Goal: Check status: Check status

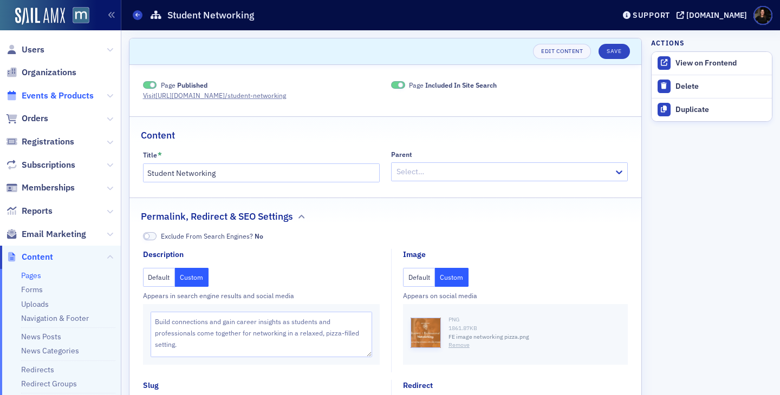
click at [23, 99] on span "Events & Products" at bounding box center [58, 96] width 72 height 12
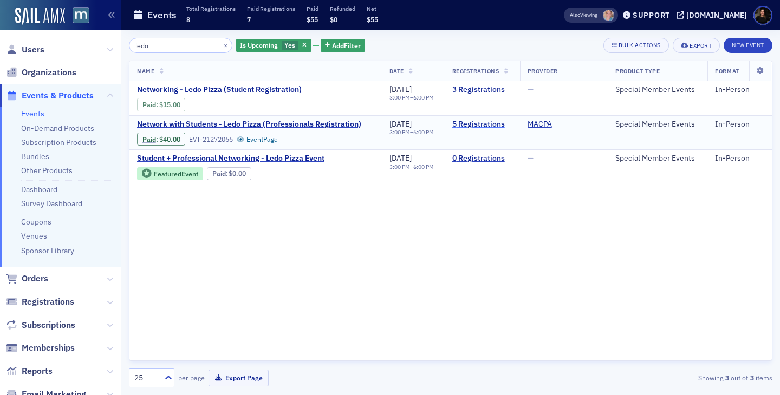
type input "ledo"
click at [475, 121] on link "5 Registrations" at bounding box center [482, 125] width 60 height 10
